Goal: Book appointment/travel/reservation

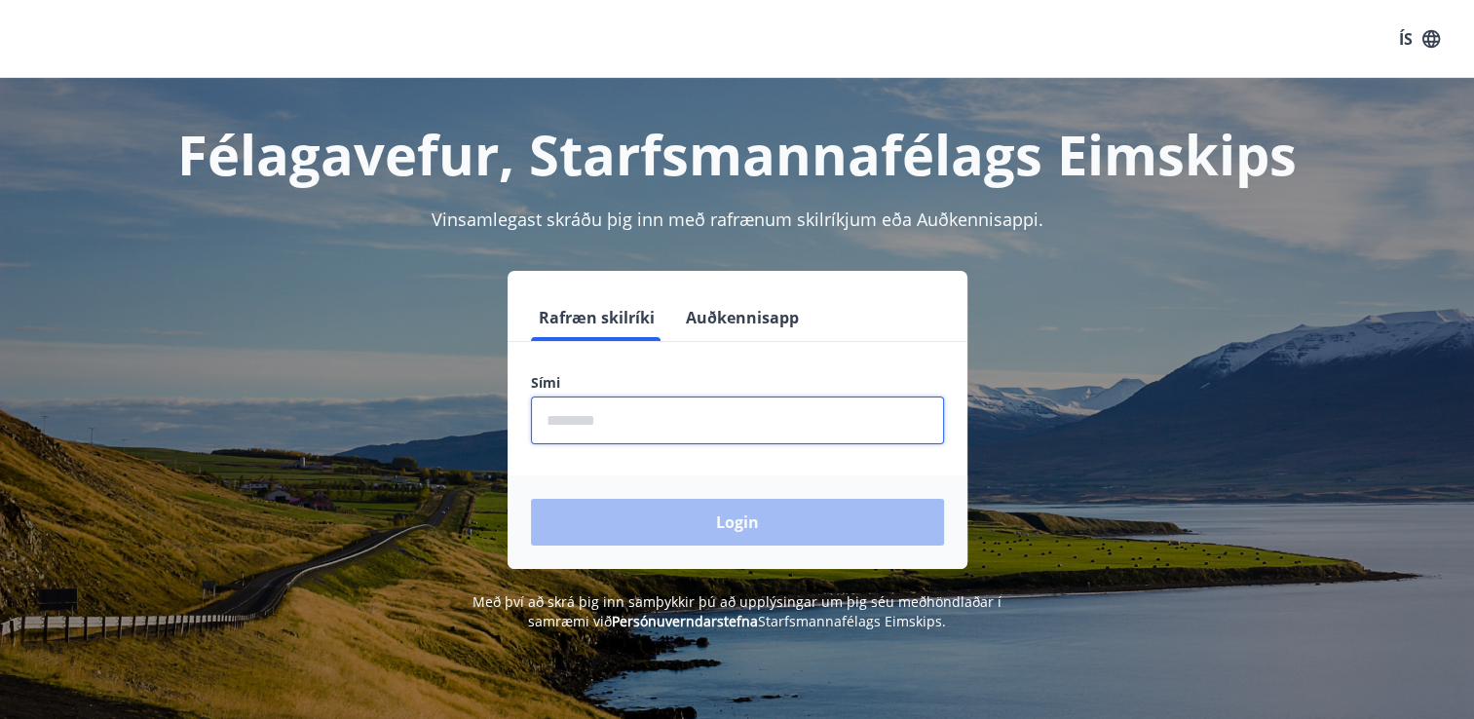
click at [621, 423] on input "phone" at bounding box center [737, 420] width 413 height 48
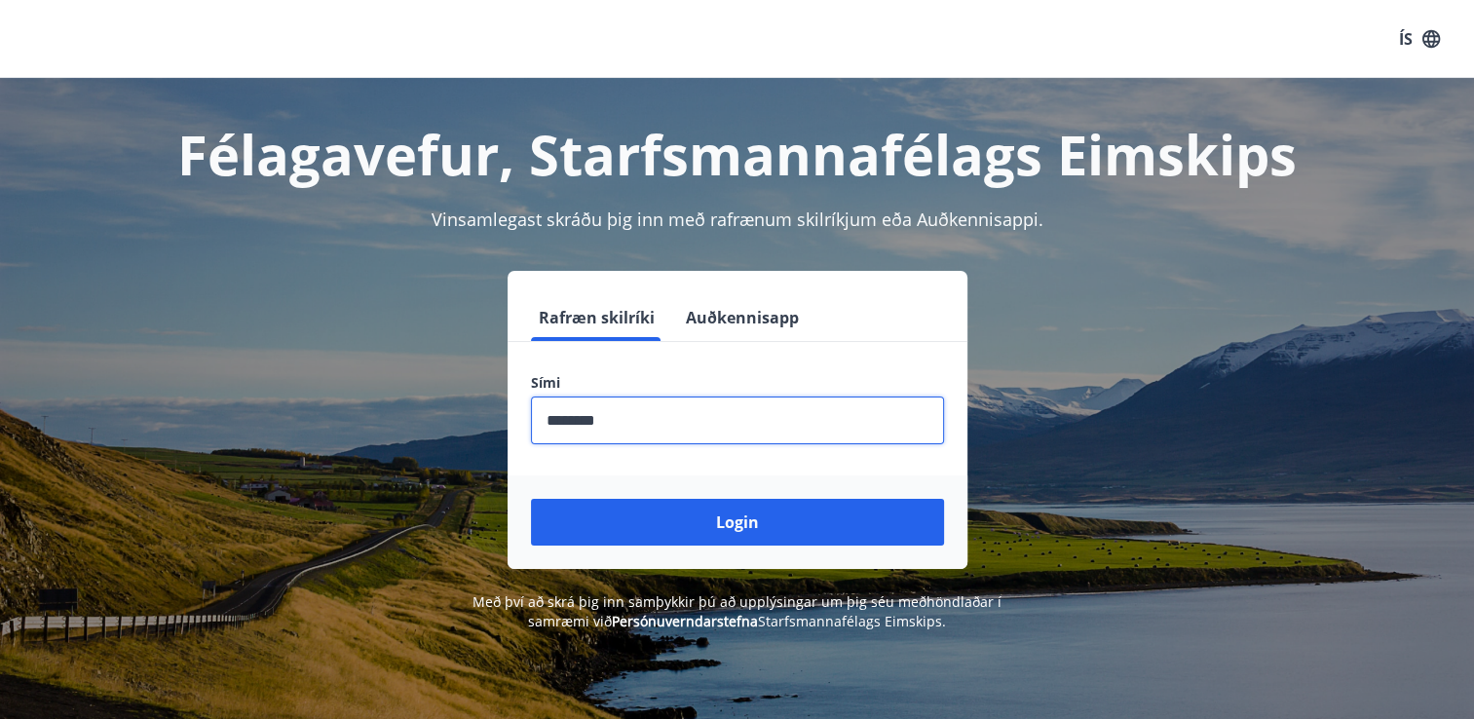
type input "********"
click at [531, 499] on button "Login" at bounding box center [737, 522] width 413 height 47
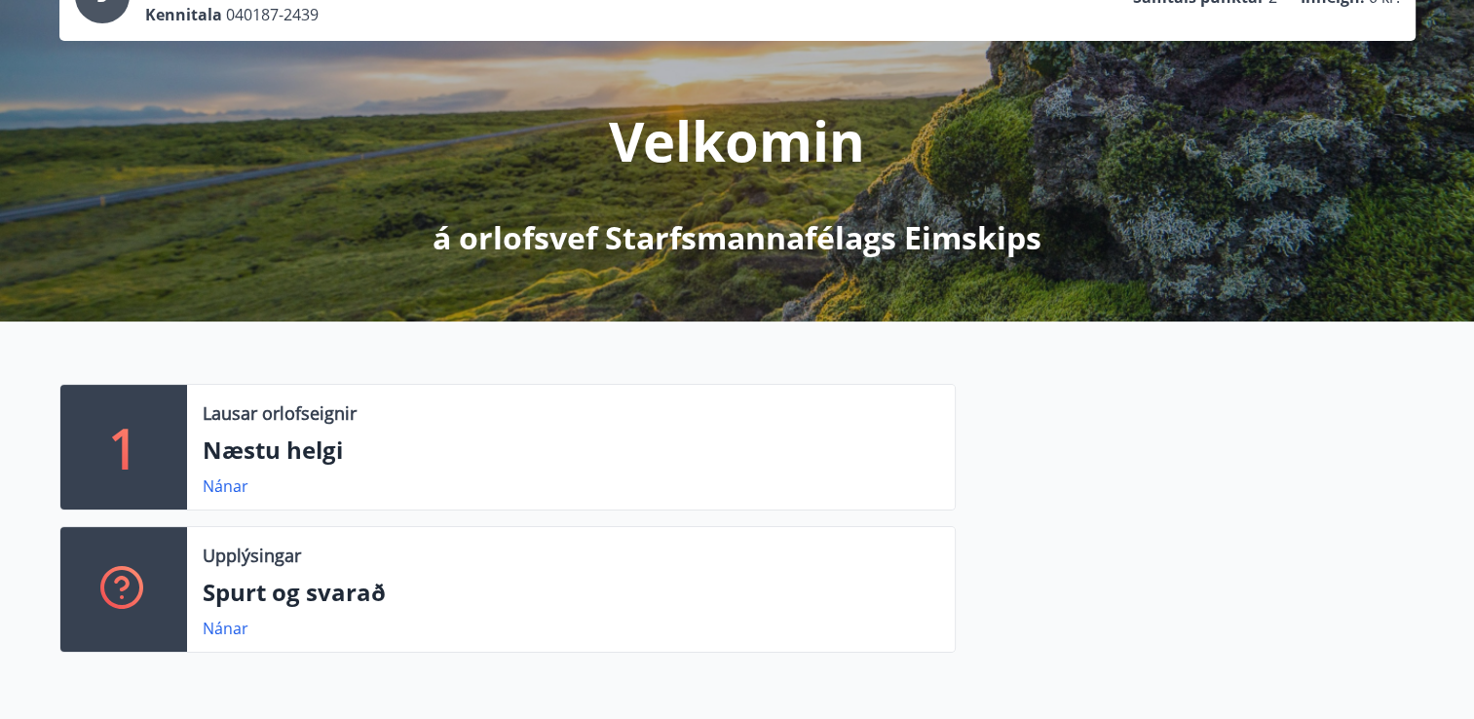
scroll to position [210, 0]
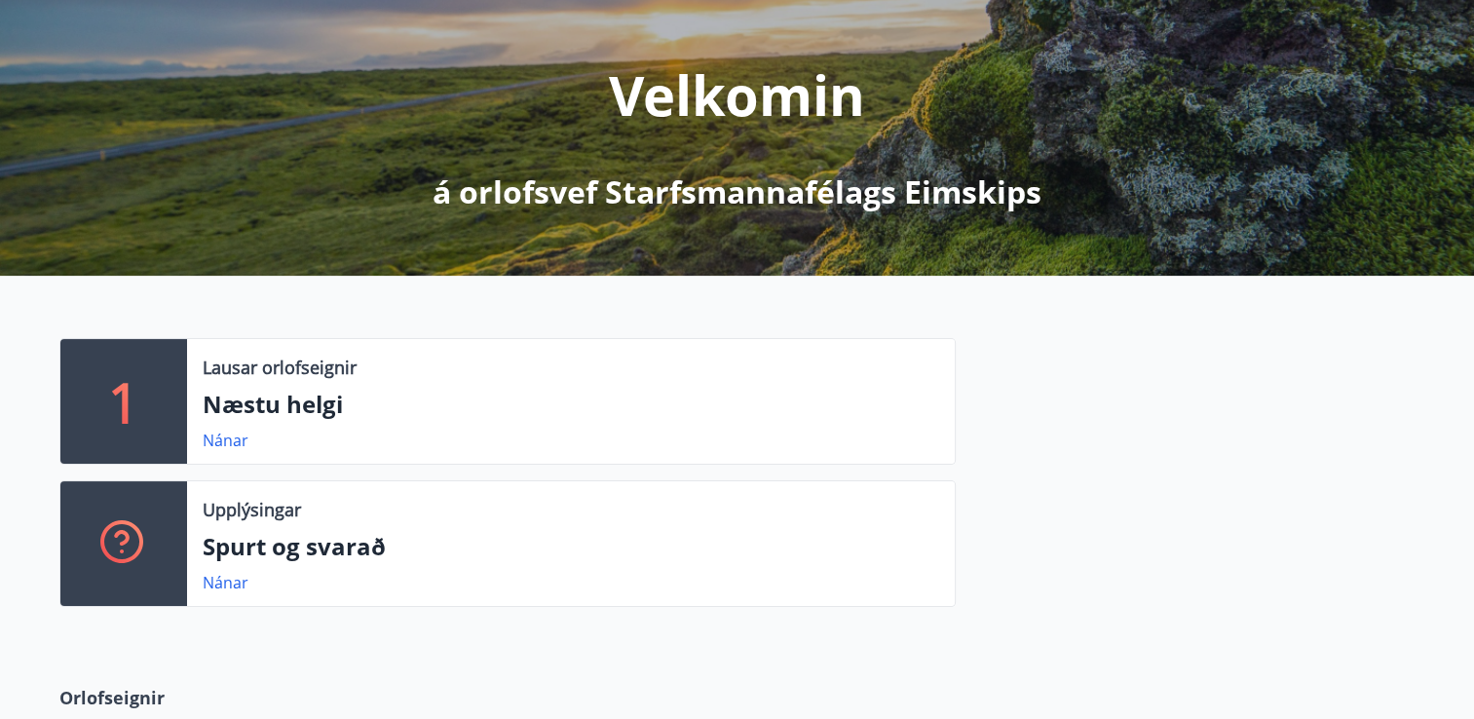
click at [152, 420] on div "1" at bounding box center [123, 401] width 127 height 125
click at [226, 440] on link "Nánar" at bounding box center [226, 440] width 46 height 21
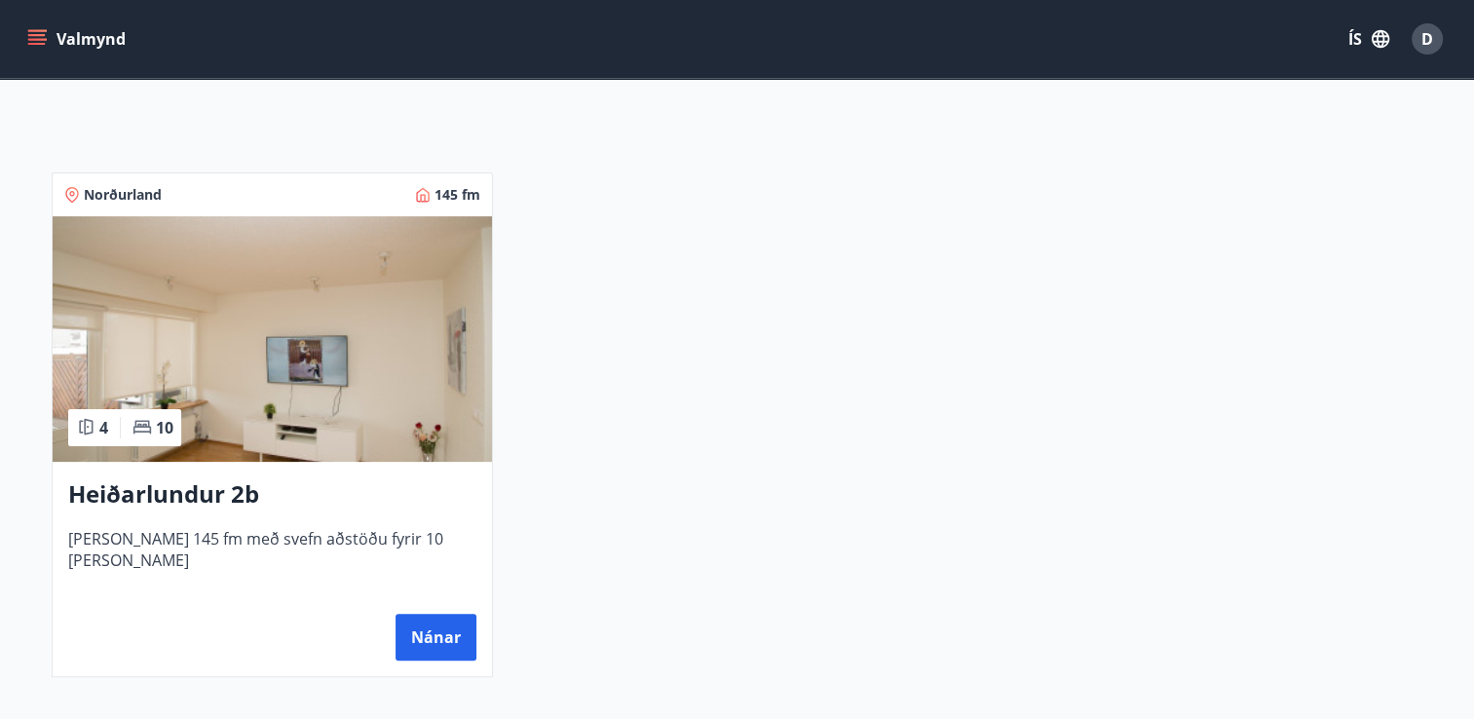
scroll to position [322, 0]
click at [47, 41] on button "Valmynd" at bounding box center [78, 38] width 110 height 35
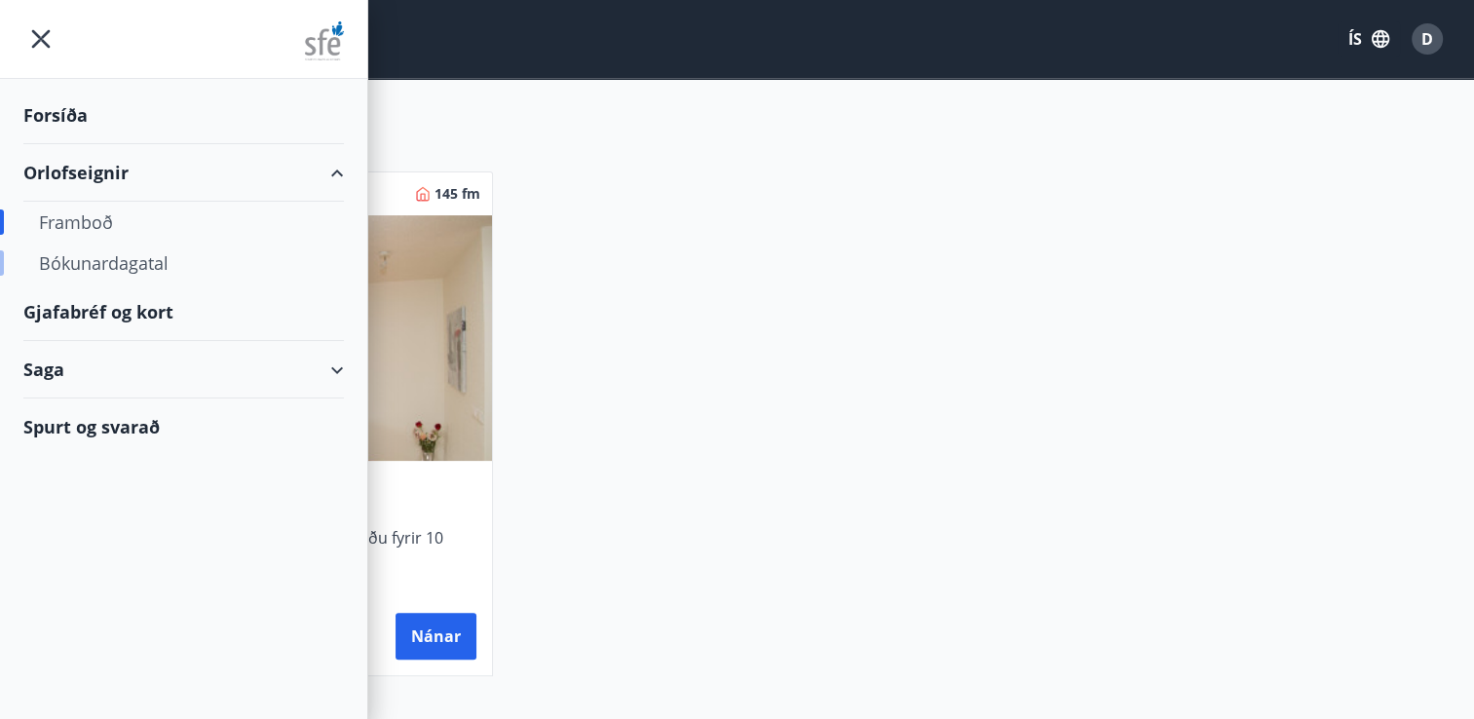
click at [104, 265] on div "Bókunardagatal" at bounding box center [183, 263] width 289 height 41
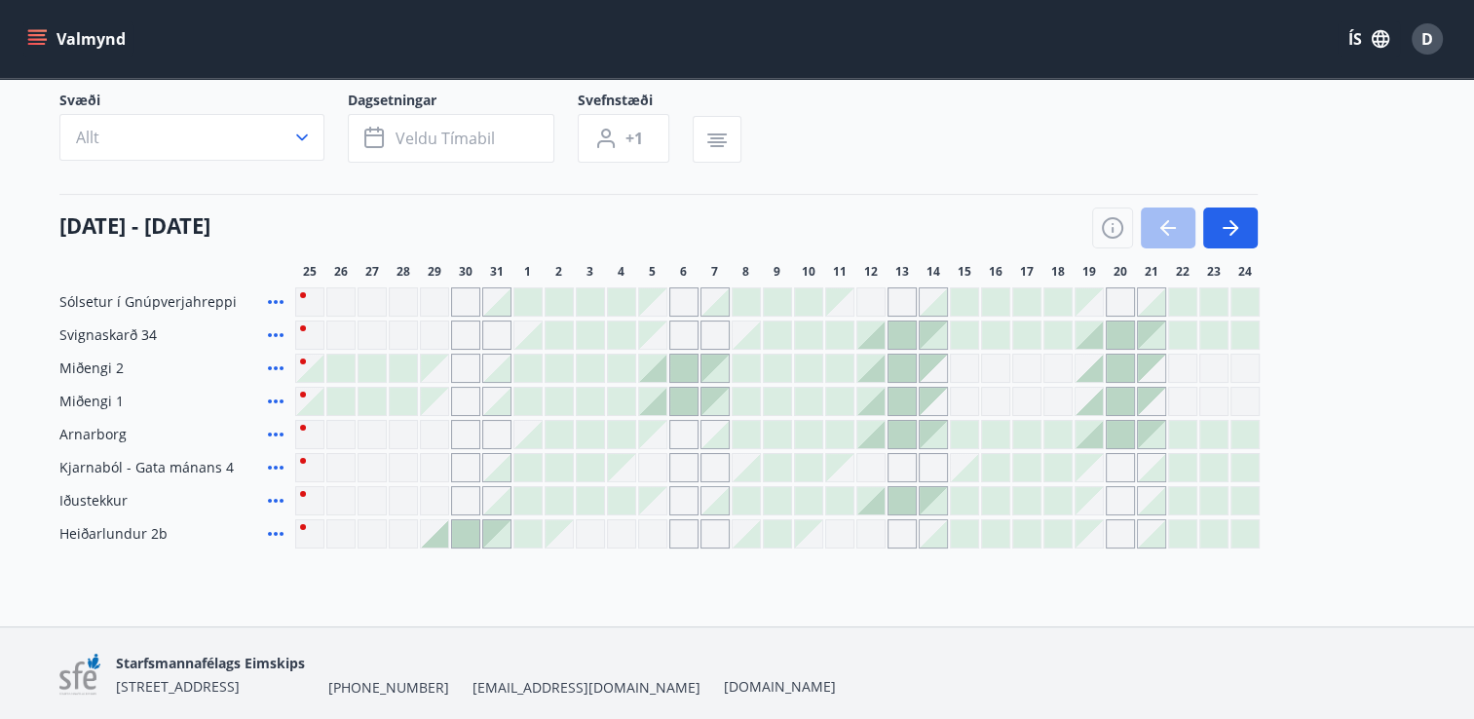
scroll to position [206, 0]
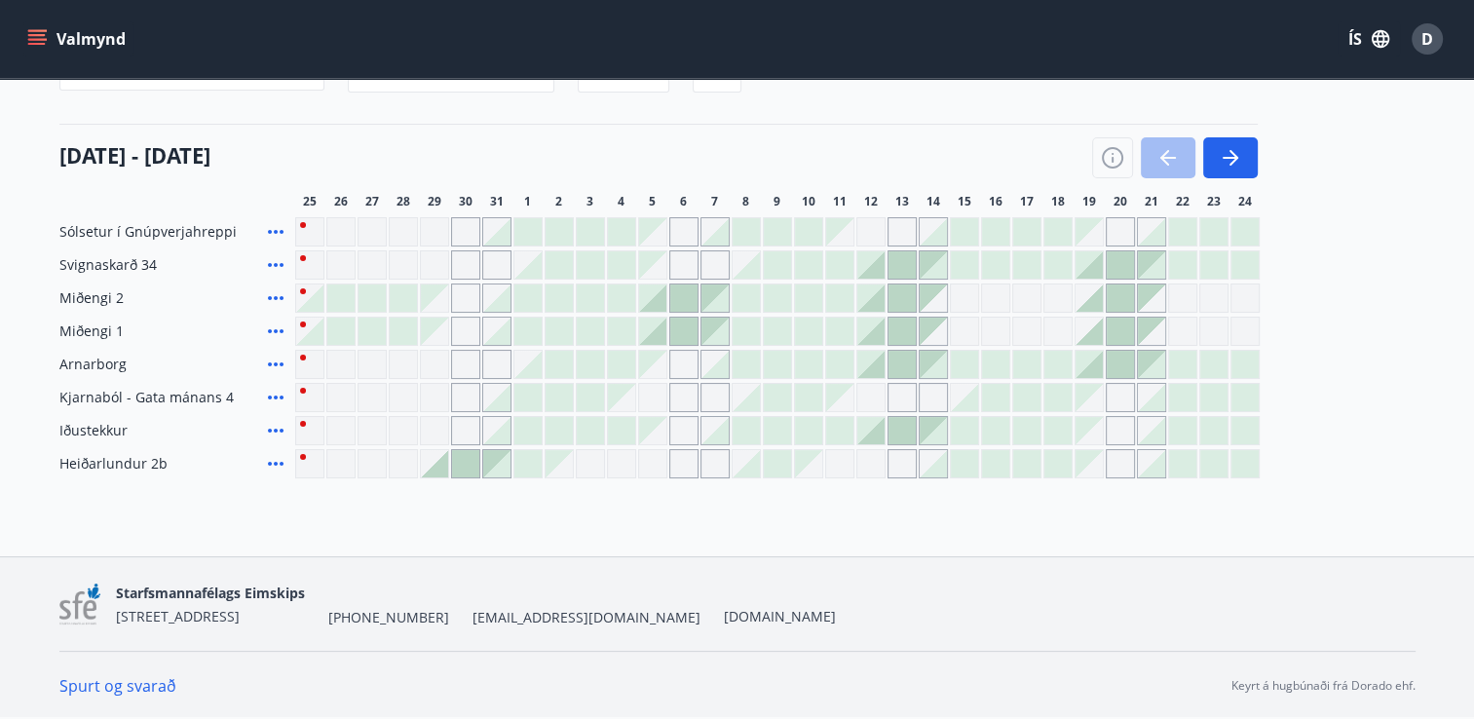
click at [467, 426] on div "Gráir dagar eru ekki bókanlegir" at bounding box center [465, 430] width 29 height 29
click at [878, 434] on div at bounding box center [870, 430] width 27 height 27
click at [1214, 172] on button "button" at bounding box center [1230, 157] width 55 height 41
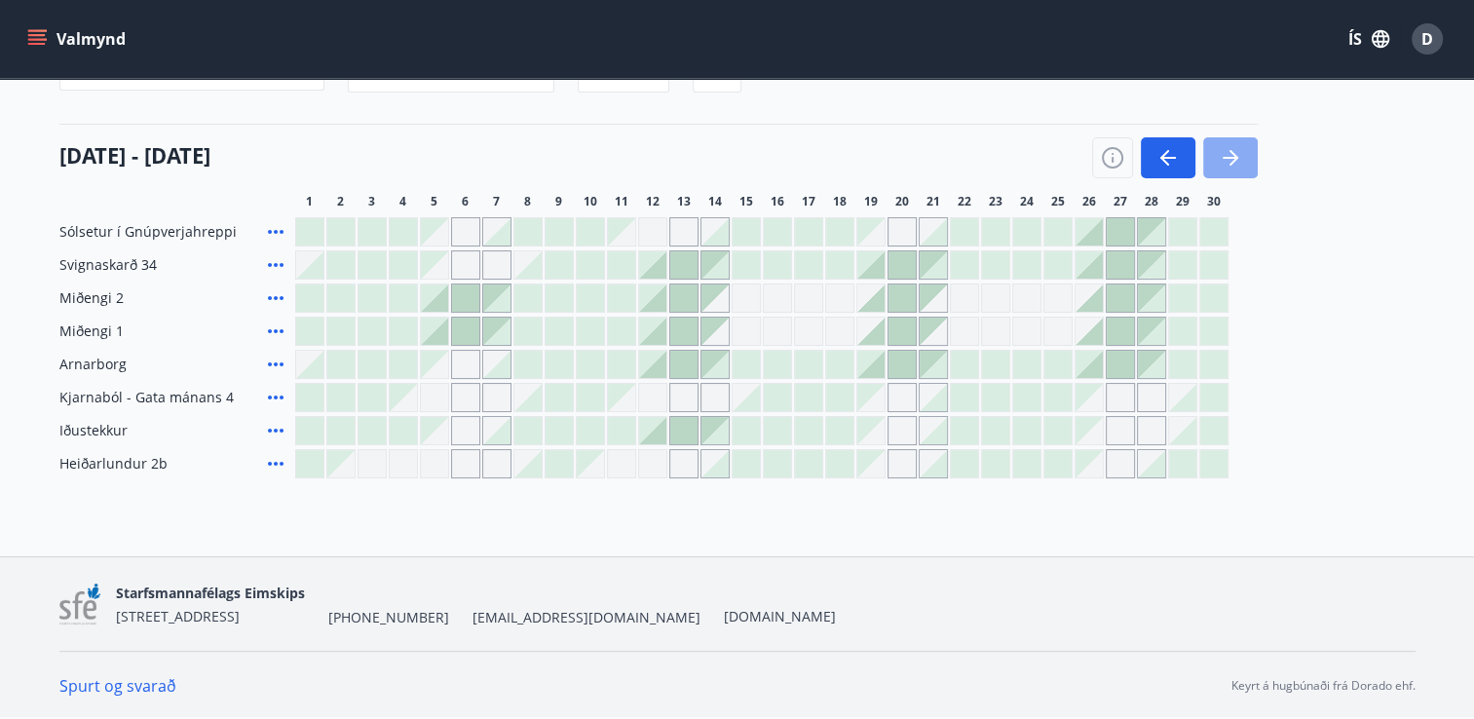
click at [1226, 165] on icon "button" at bounding box center [1229, 157] width 23 height 23
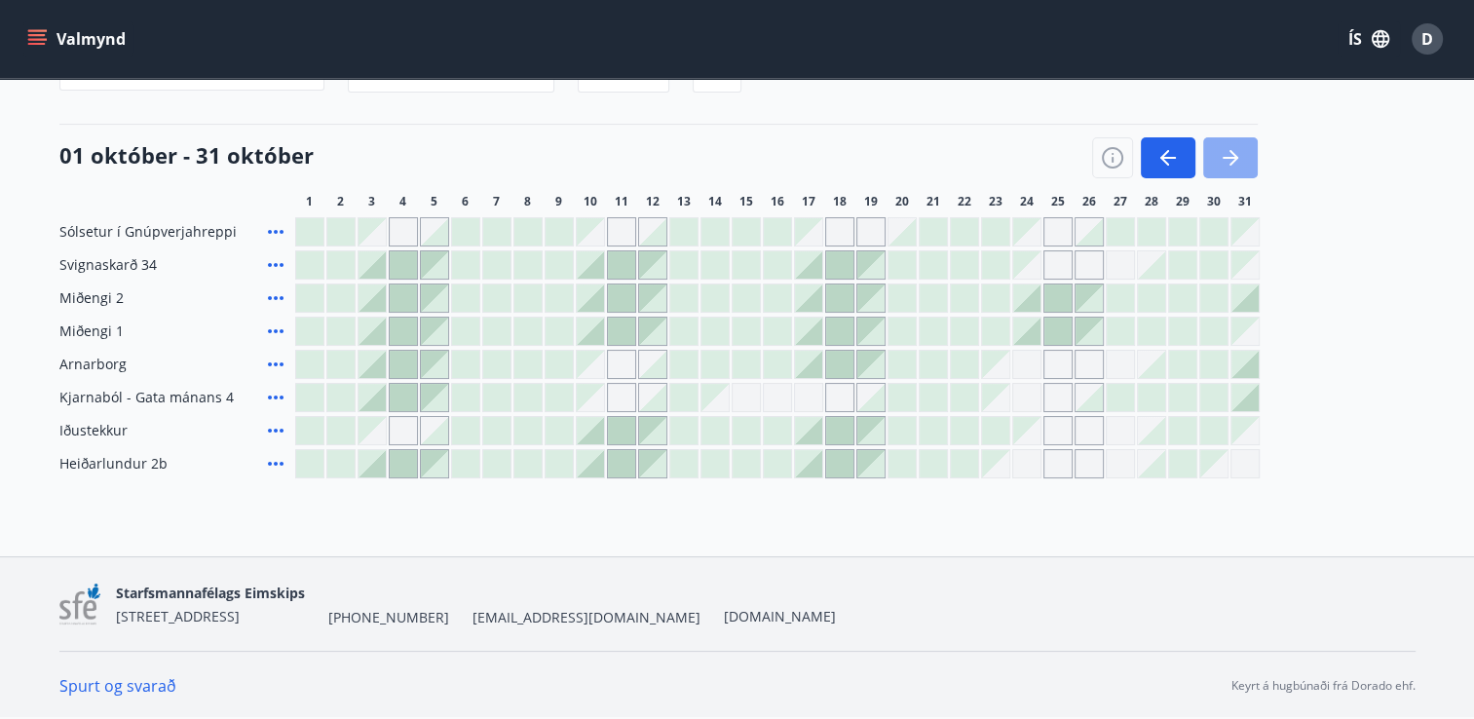
click at [1235, 161] on icon "button" at bounding box center [1229, 157] width 23 height 23
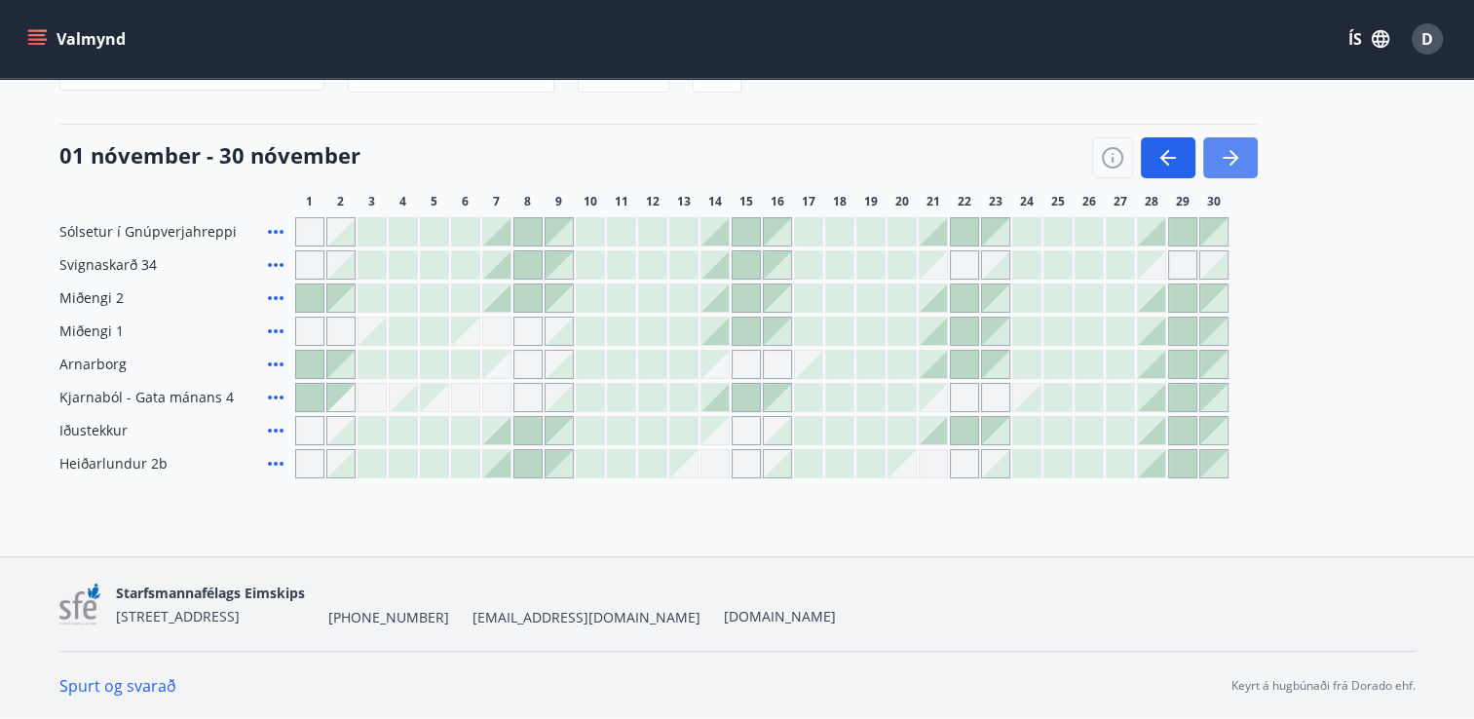
click at [1235, 161] on icon "button" at bounding box center [1229, 157] width 23 height 23
